Goal: Task Accomplishment & Management: Manage account settings

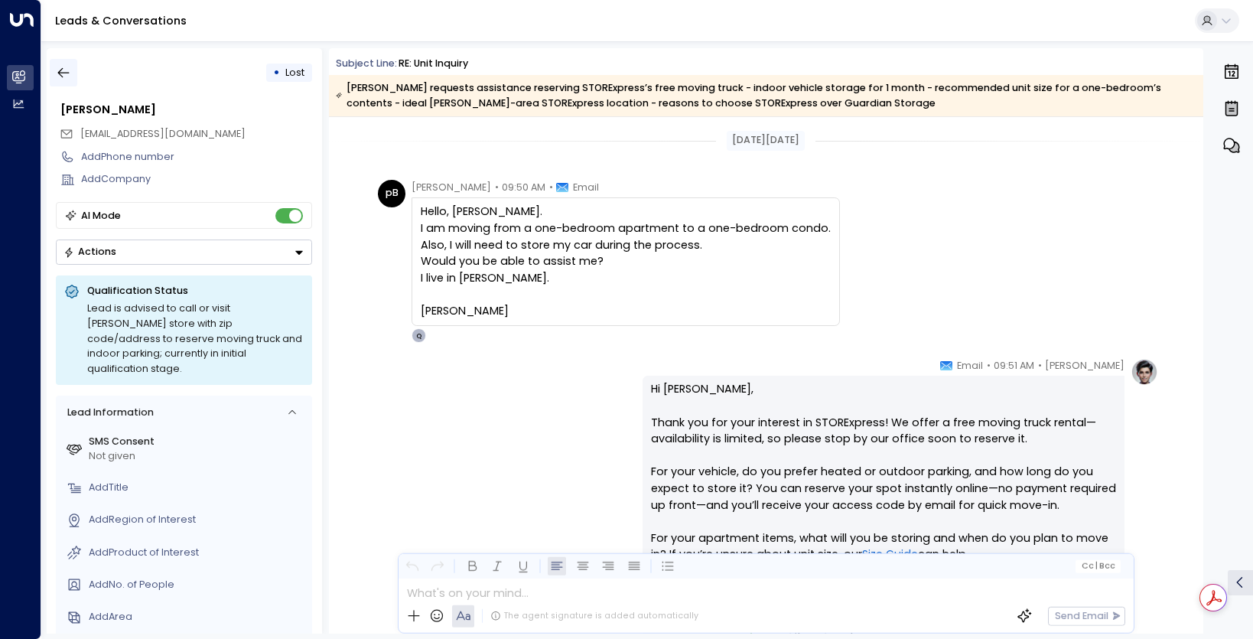
click at [73, 77] on button "button" at bounding box center [64, 73] width 28 height 28
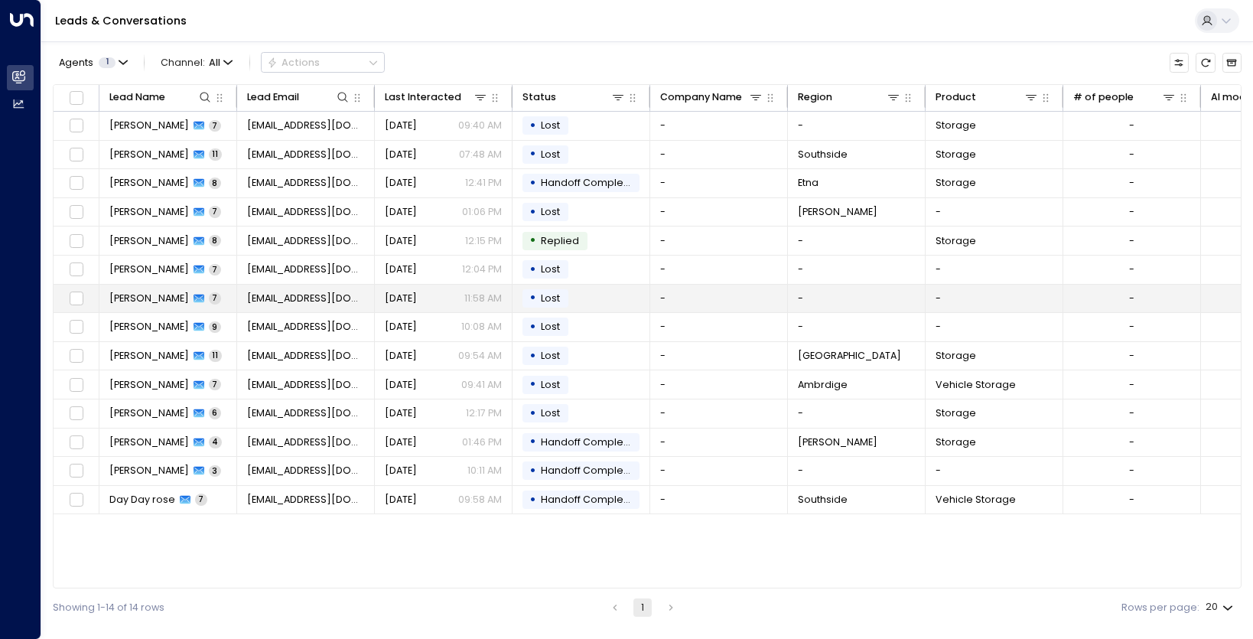
click at [542, 301] on span "Lost" at bounding box center [550, 297] width 19 height 13
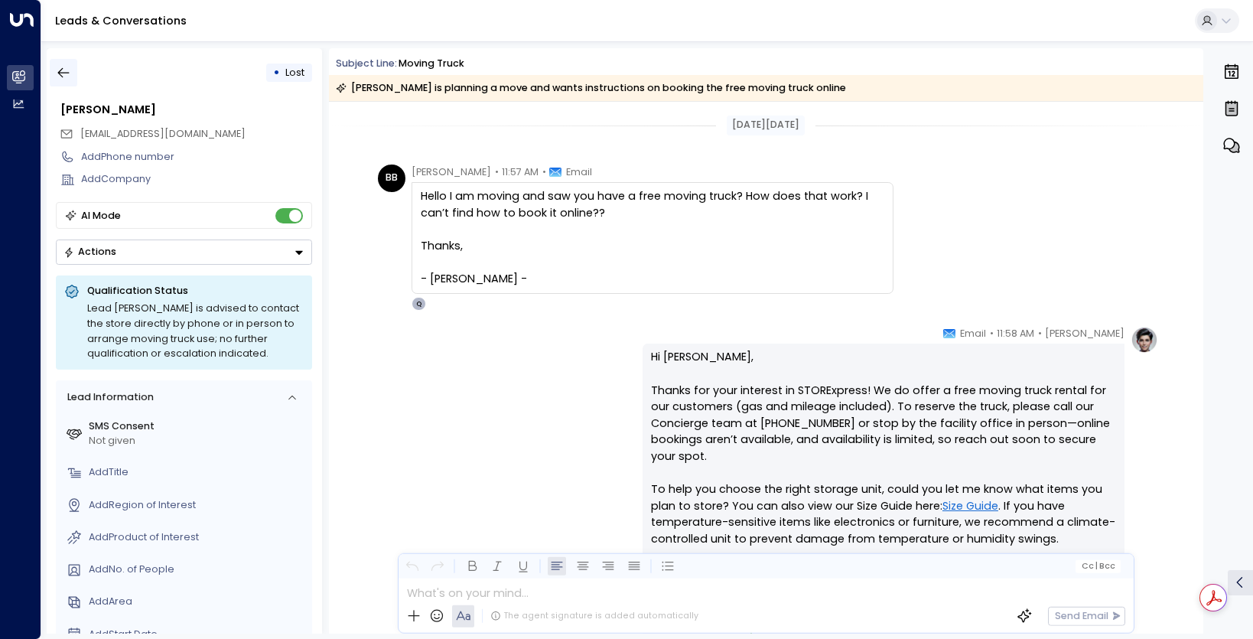
click at [62, 73] on icon "button" at bounding box center [63, 73] width 11 height 10
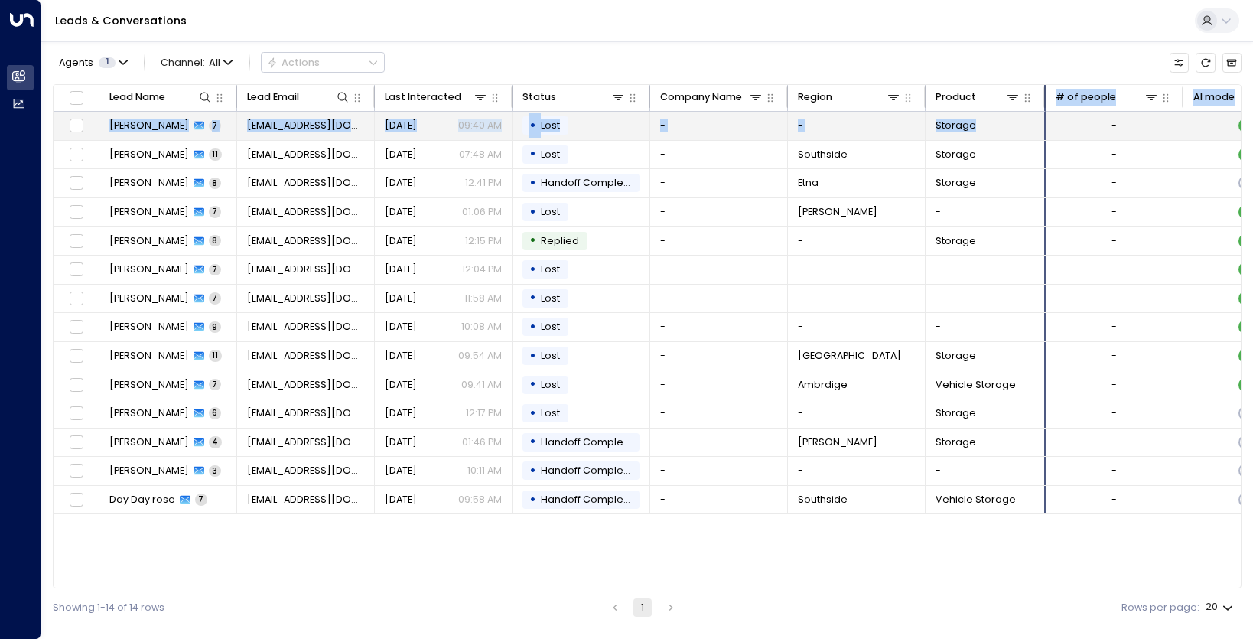
drag, startPoint x: 1061, startPoint y: 100, endPoint x: 1043, endPoint y: 116, distance: 23.8
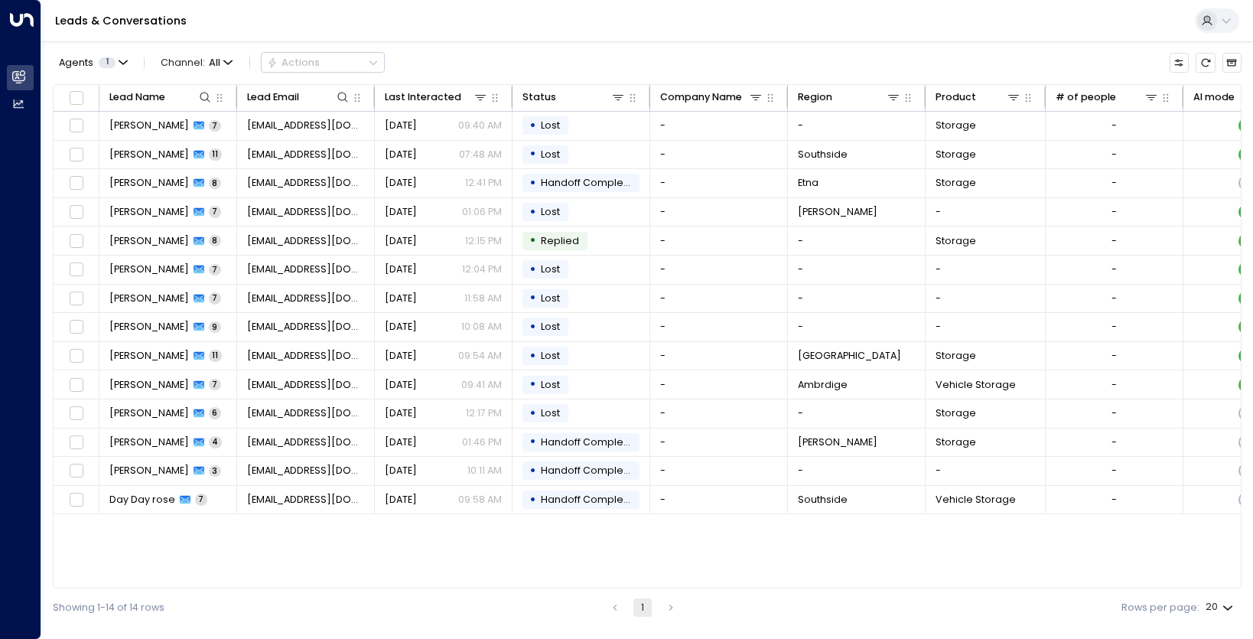
click at [1029, 44] on div "Agents 1 Channel: All Actions Lead Name Lead Email Last Interacted Status Compa…" at bounding box center [647, 333] width 1188 height 585
click at [615, 93] on icon at bounding box center [618, 97] width 12 height 12
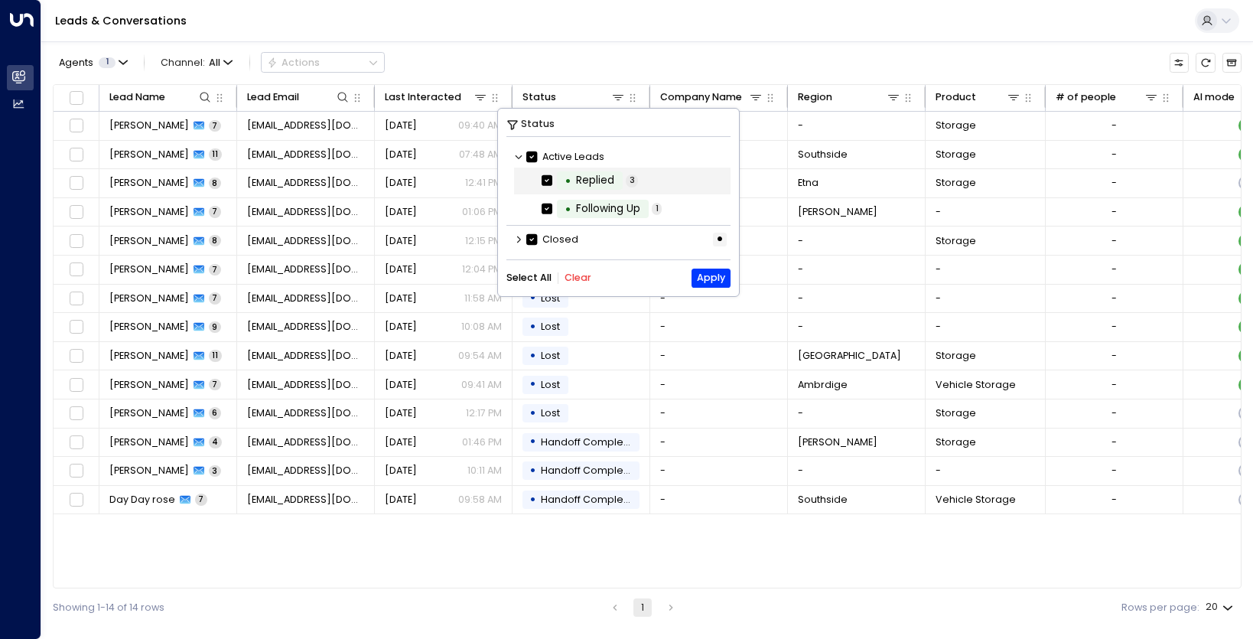
scroll to position [2, 0]
click at [515, 155] on icon at bounding box center [518, 154] width 9 height 9
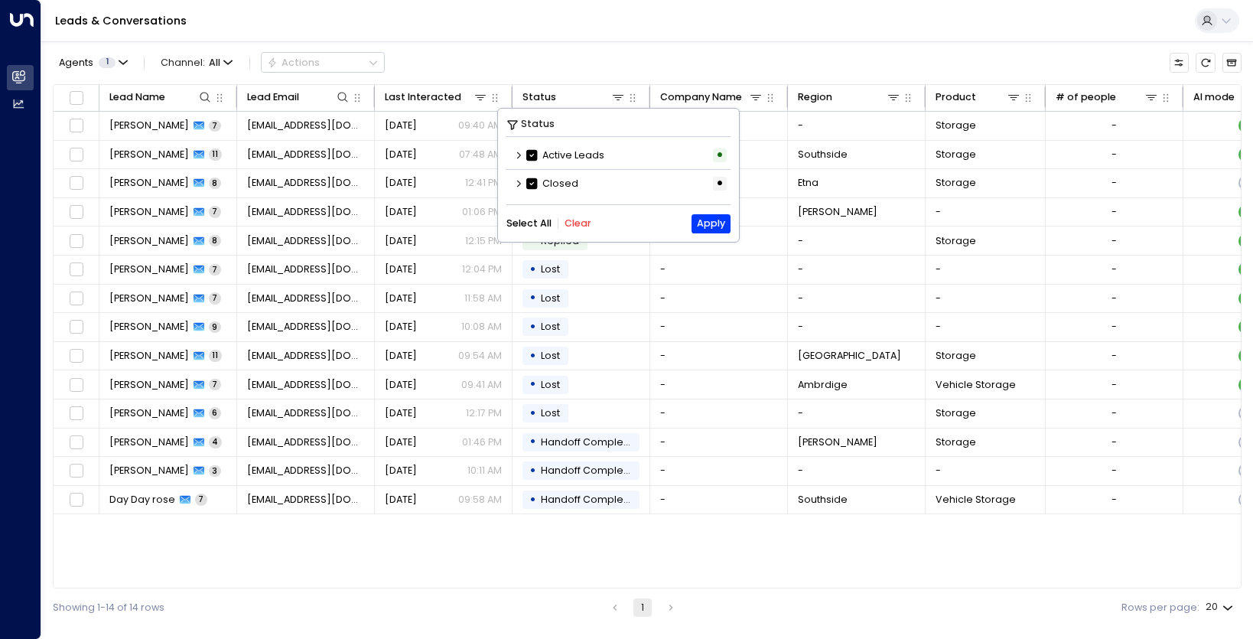
click at [515, 155] on icon at bounding box center [518, 155] width 9 height 9
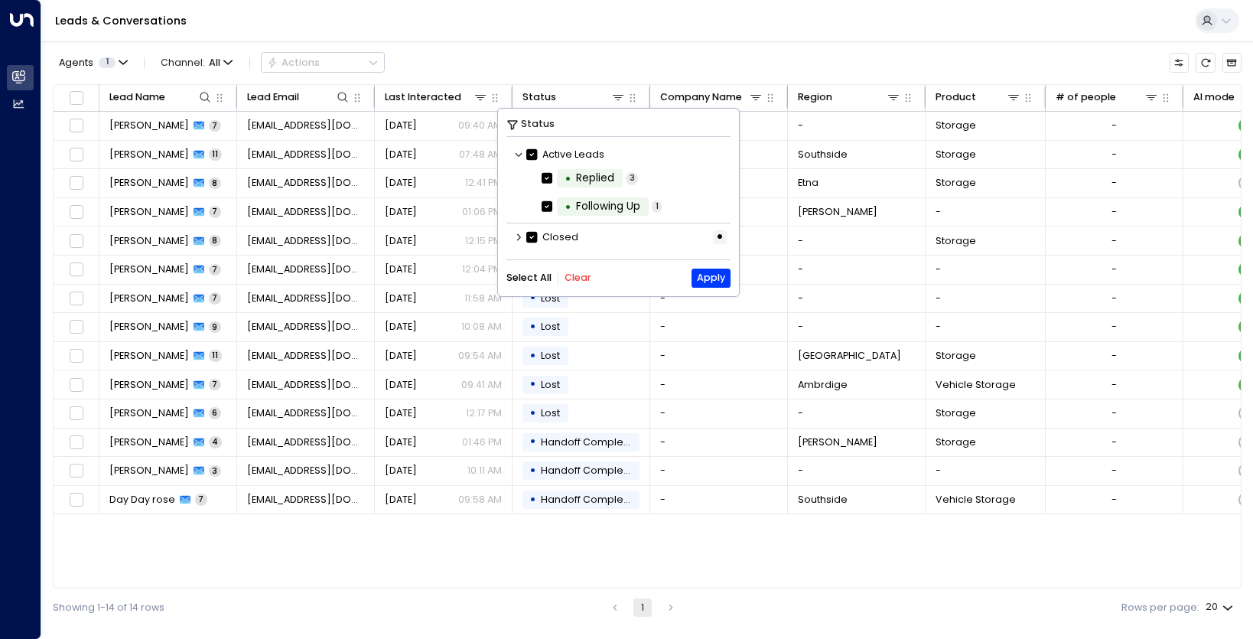
click at [518, 236] on icon at bounding box center [518, 236] width 9 height 9
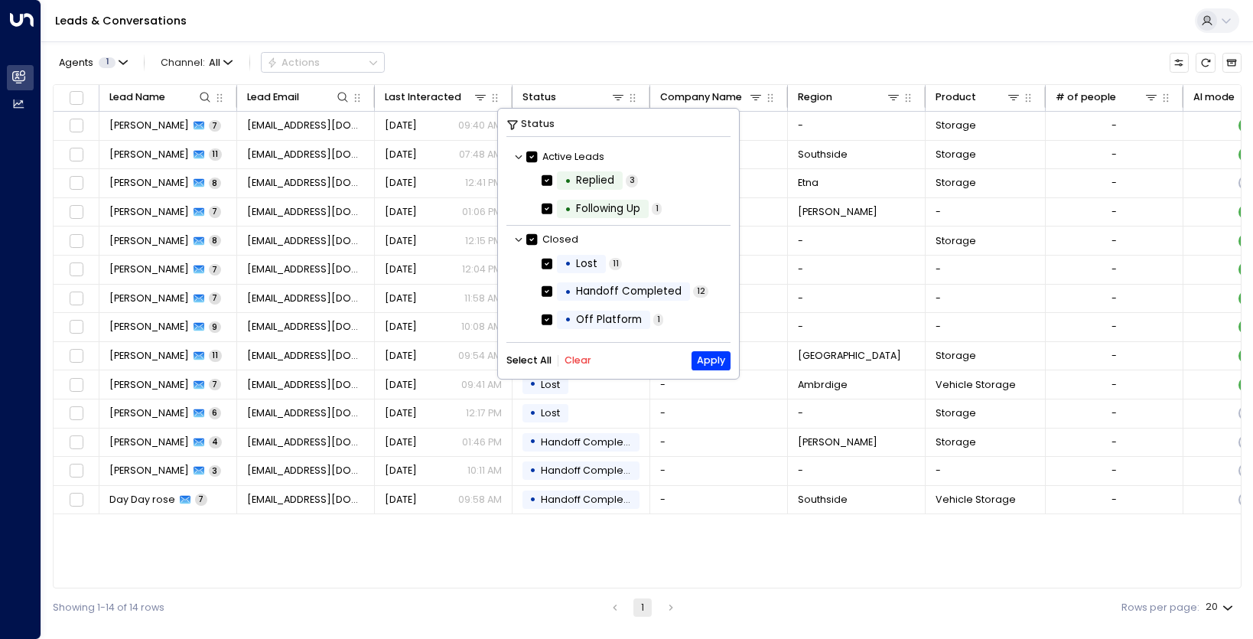
scroll to position [0, 0]
